Goal: Contribute content: Add original content to the website for others to see

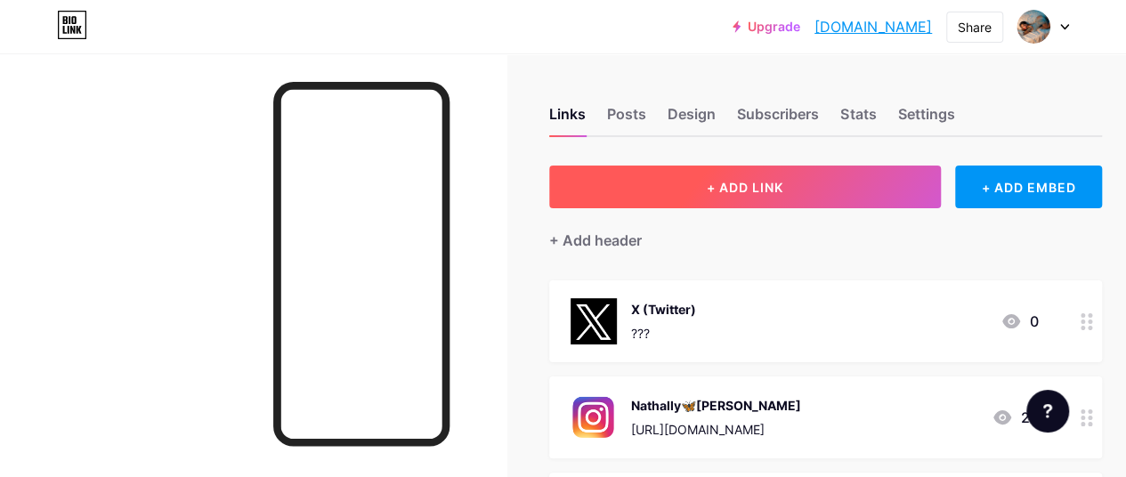
click at [757, 186] on span "+ ADD LINK" at bounding box center [745, 187] width 77 height 15
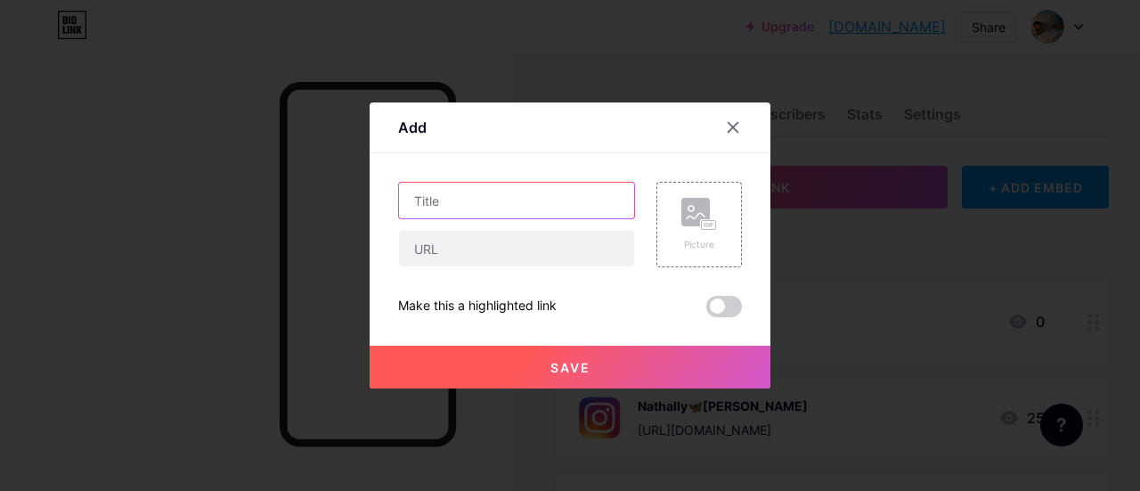
click at [479, 198] on input "text" at bounding box center [516, 201] width 235 height 36
type input "Chaturbate"
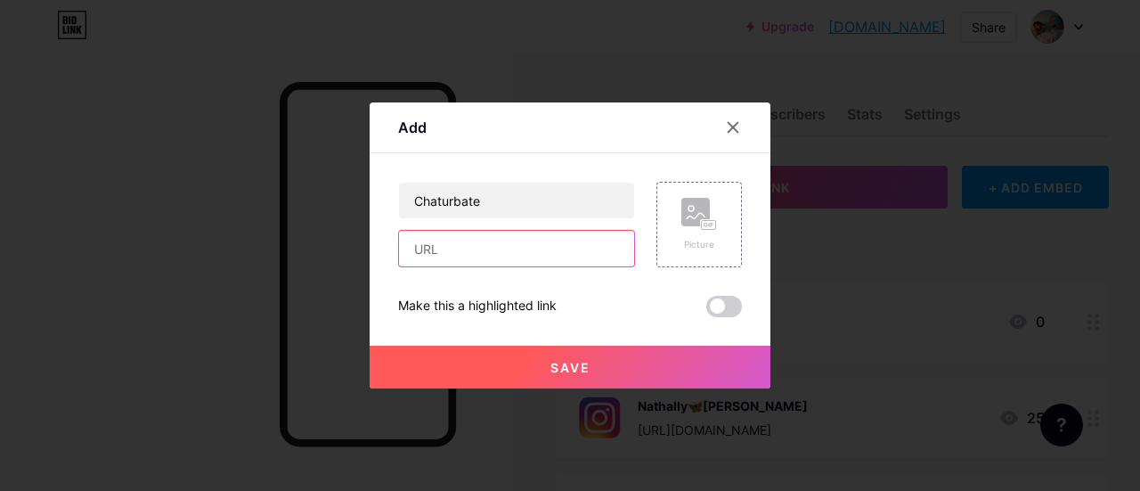
click at [451, 252] on input "text" at bounding box center [516, 249] width 235 height 36
paste input "[URL][DOMAIN_NAME]"
type input "h"
paste input "[URL][DOMAIN_NAME]"
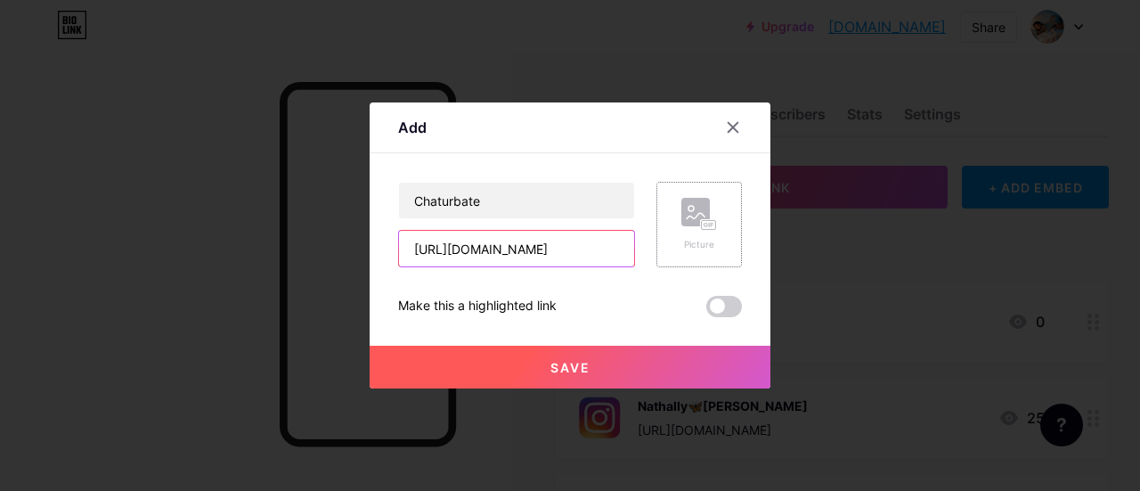
type input "[URL][DOMAIN_NAME]"
click at [704, 224] on icon at bounding box center [699, 214] width 36 height 33
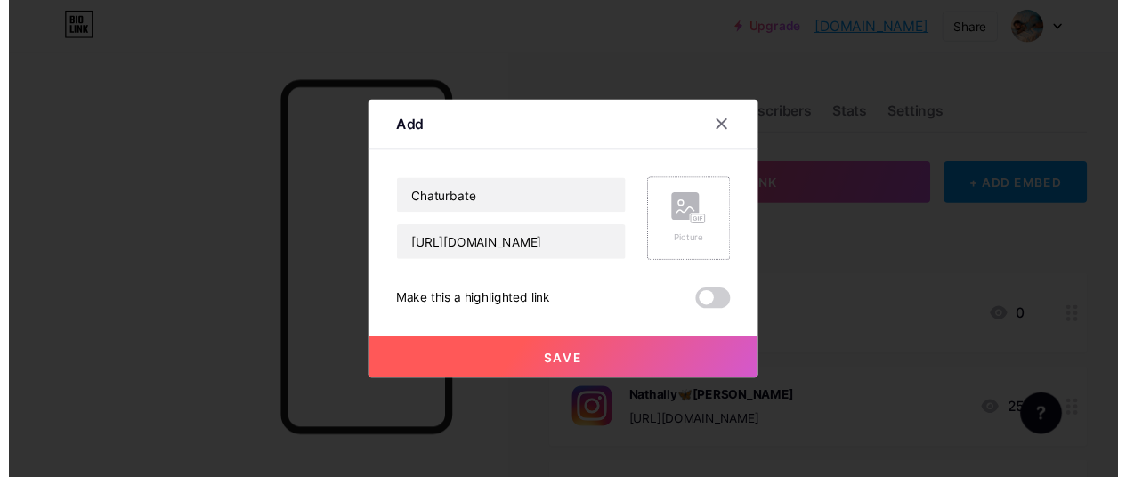
scroll to position [0, 0]
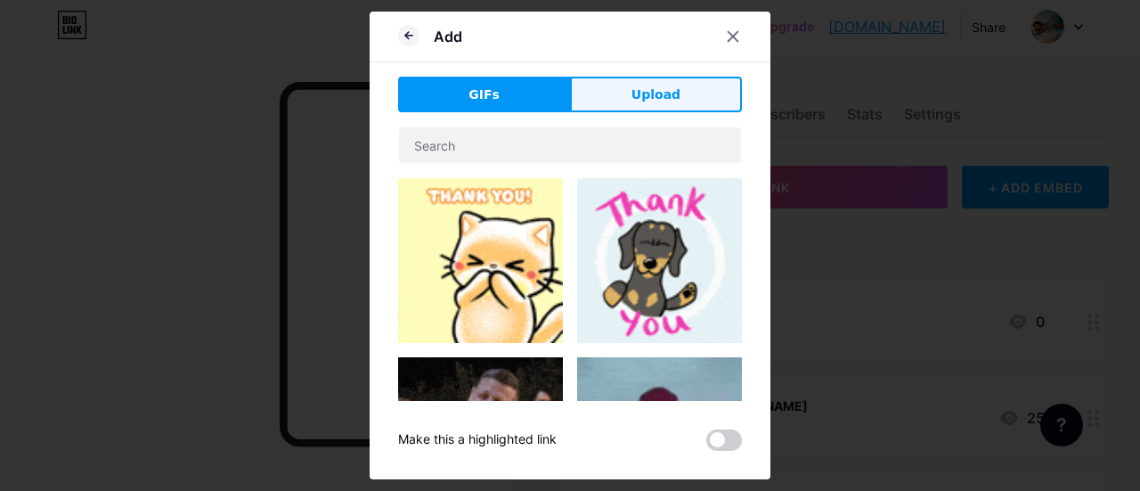
click at [667, 94] on span "Upload" at bounding box center [655, 94] width 49 height 19
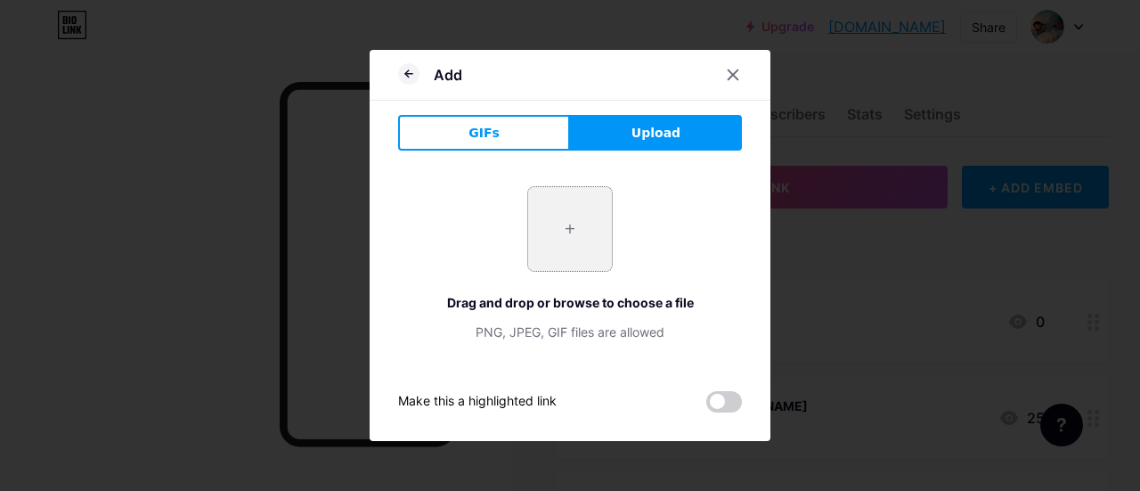
click at [564, 242] on input "file" at bounding box center [570, 229] width 84 height 84
type input "C:\fakepath\CB.jpg"
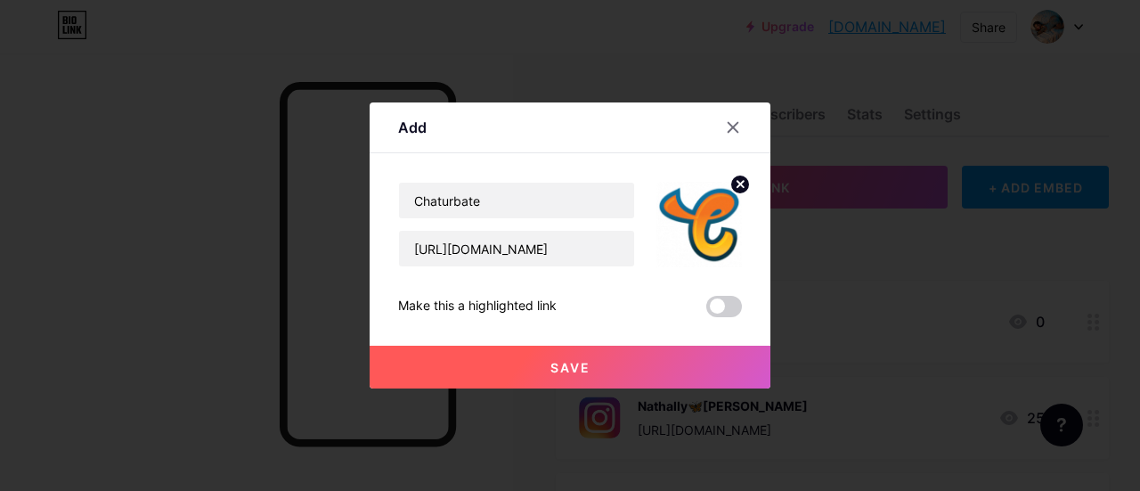
click at [568, 367] on span "Save" at bounding box center [570, 367] width 40 height 15
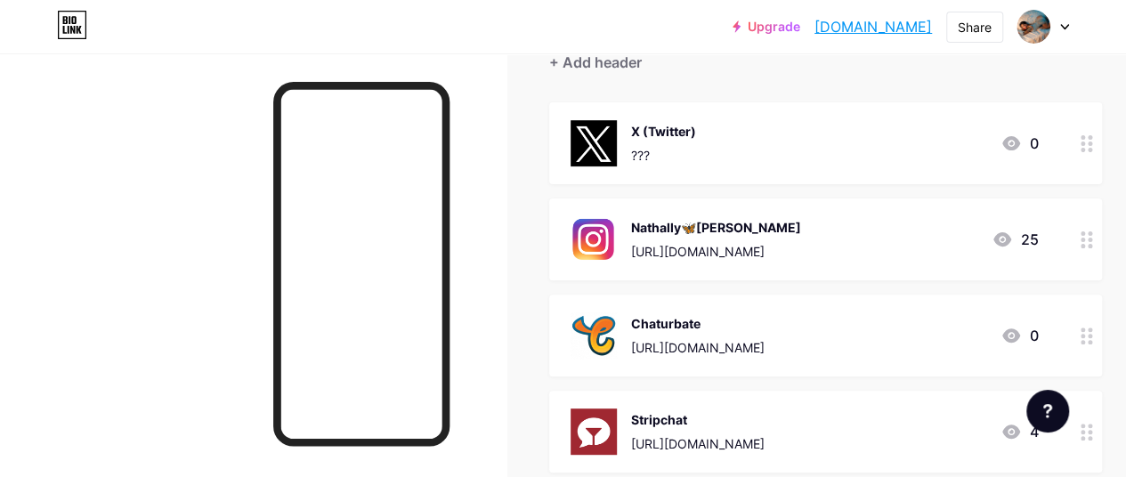
scroll to position [267, 0]
